Goal: Transaction & Acquisition: Purchase product/service

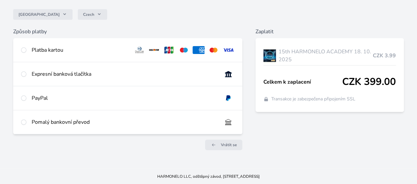
scroll to position [59, 0]
click at [26, 47] on input "radio" at bounding box center [23, 49] width 5 height 5
radio input "true"
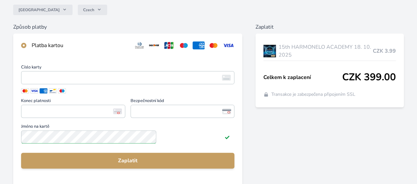
click at [144, 101] on div "Číslo karty <p>Your browser does not support iframes.</p> Konec platnosti <p>Yo…" at bounding box center [127, 92] width 213 height 54
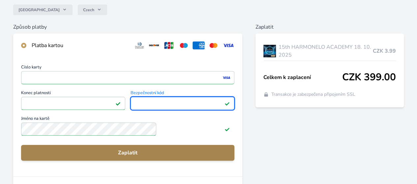
click at [160, 156] on span "Zaplatit" at bounding box center [127, 153] width 203 height 8
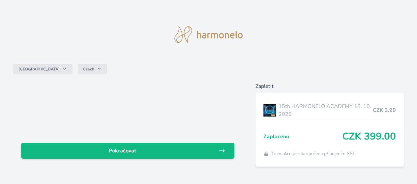
scroll to position [31, 0]
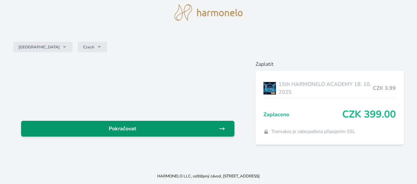
click at [175, 125] on span "Pokračovat" at bounding box center [122, 129] width 192 height 8
